Goal: Communication & Community: Ask a question

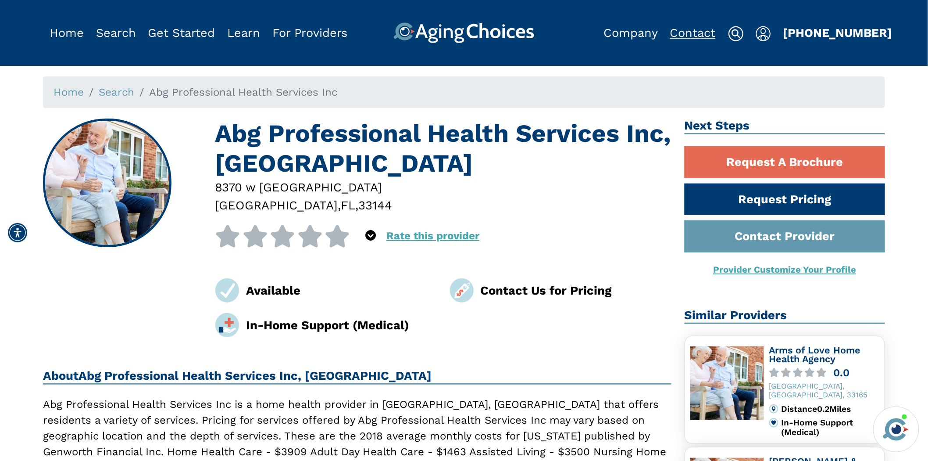
click at [708, 30] on link "Contact" at bounding box center [693, 33] width 46 height 14
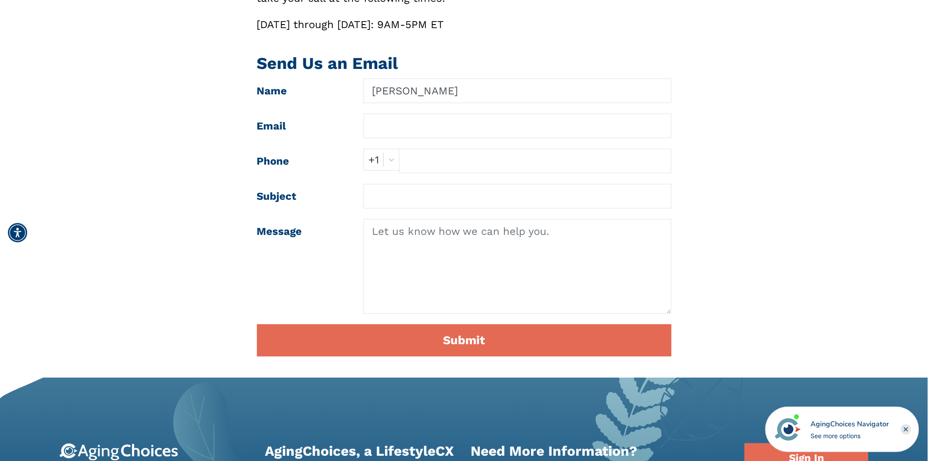
type input "[PERSON_NAME]"
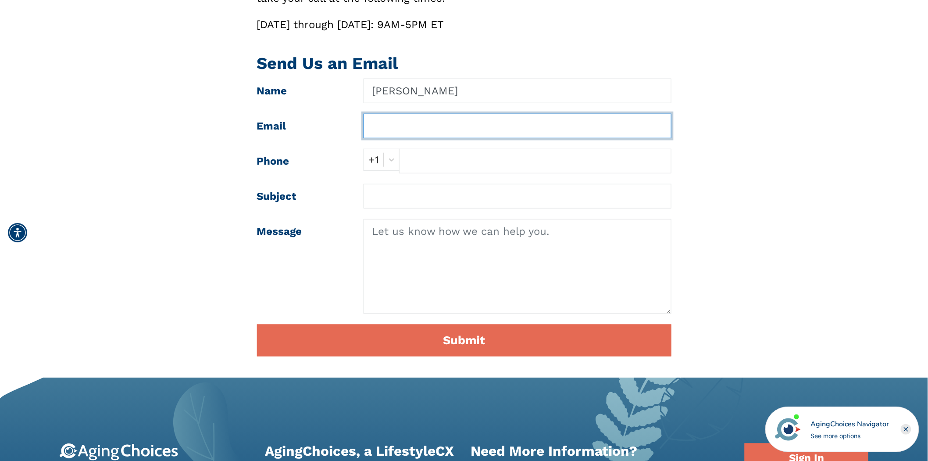
click at [439, 123] on input "text" at bounding box center [518, 126] width 308 height 25
type input "zack@medsolercm.com"
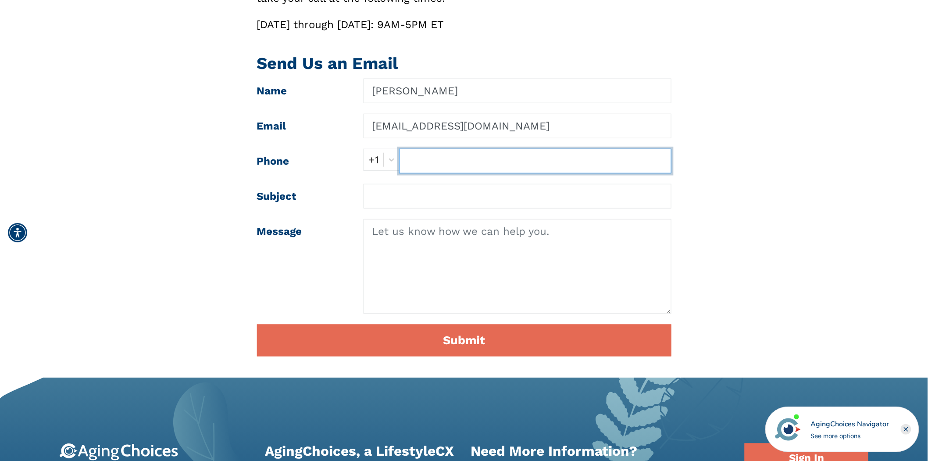
click at [420, 167] on input "text" at bounding box center [535, 161] width 272 height 25
type input "6028448883"
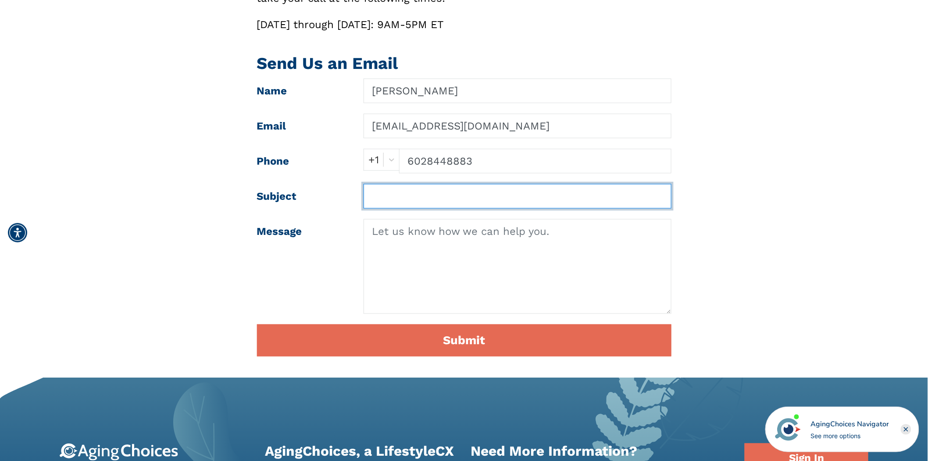
click at [433, 193] on input "text" at bounding box center [518, 196] width 308 height 25
paste input "Streamlined Billing Solutions for Home Health Agencies”"
type input "Streamlined Billing Solutions for Home Health Agencies”"
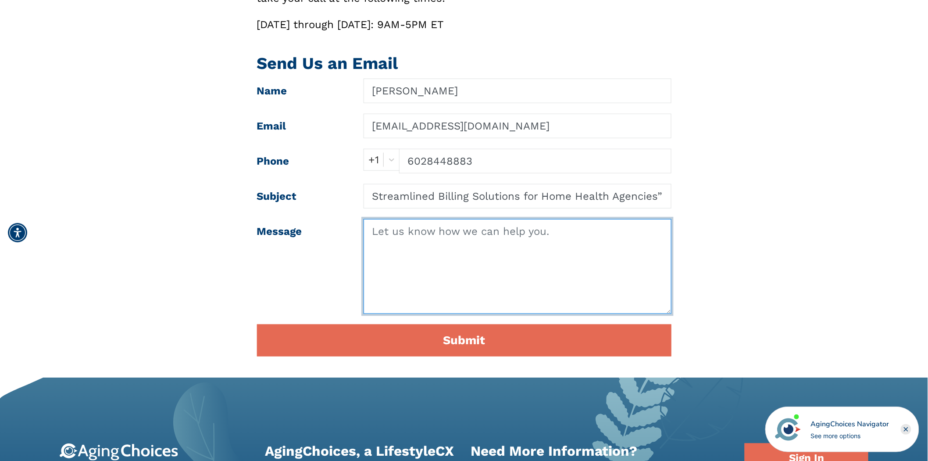
click at [429, 253] on textarea at bounding box center [518, 266] width 308 height 95
paste textarea "Hello, Our team specializes in Home Health Agency billing services. We handle a…"
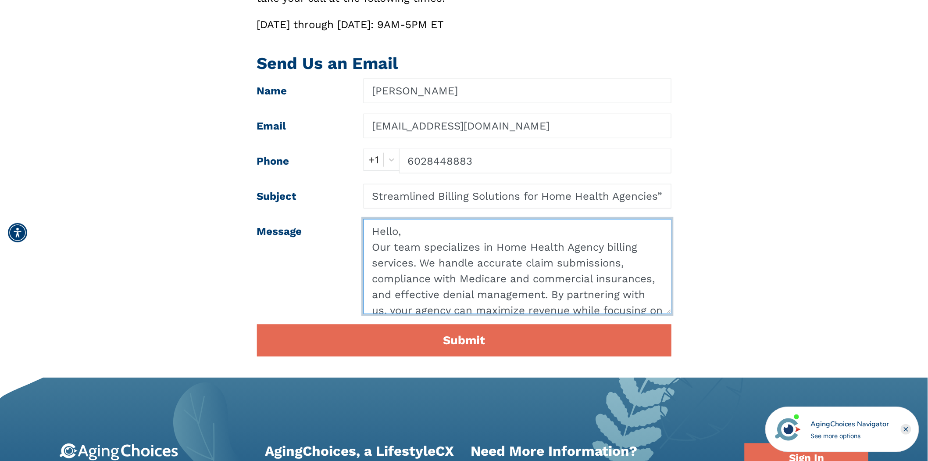
scroll to position [18, 0]
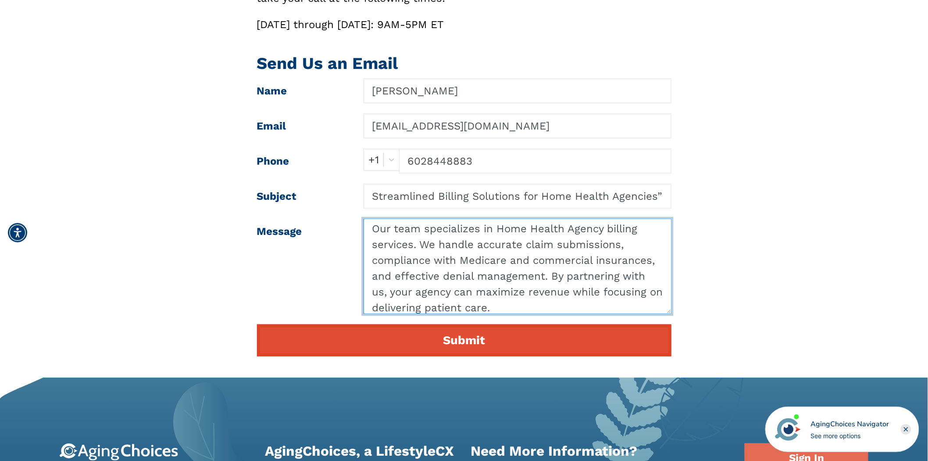
type textarea "Hello, Our team specializes in Home Health Agency billing services. We handle a…"
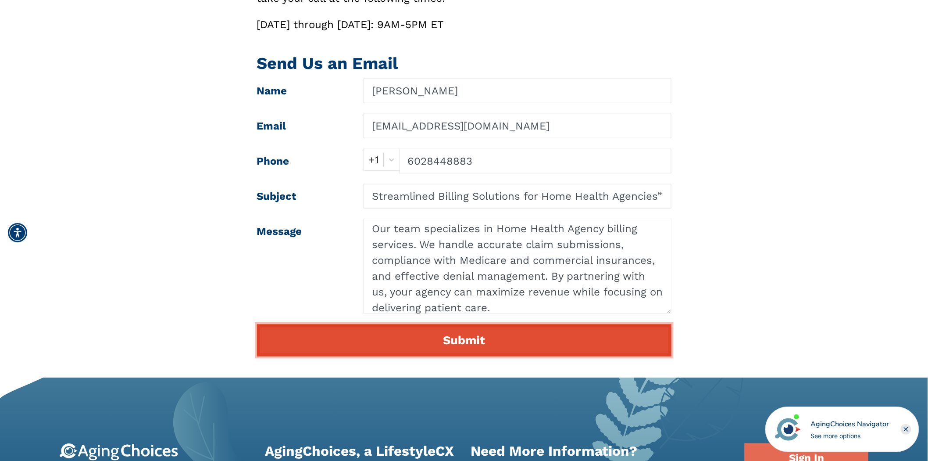
click at [397, 341] on button "Submit" at bounding box center [464, 340] width 415 height 32
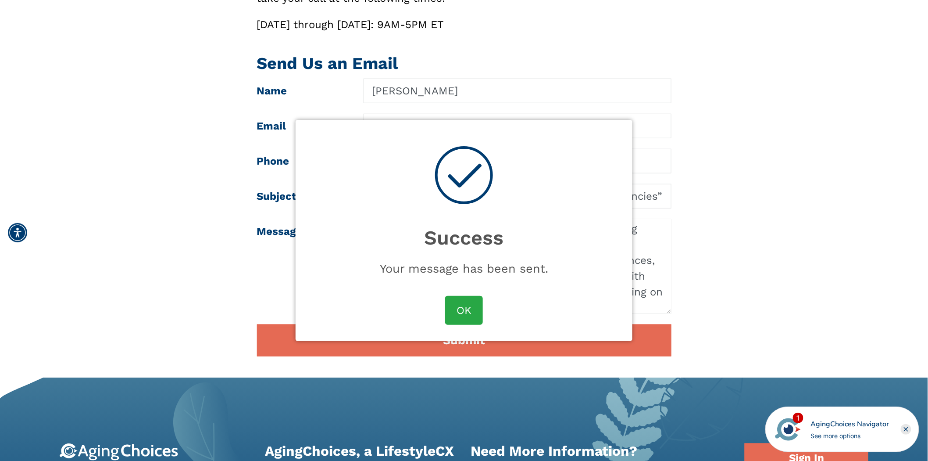
click at [761, 221] on div "Contact Us Give Us a Call (855) 490-0180 If you'd prefer to speak directly to a…" at bounding box center [464, 121] width 856 height 492
